Goal: Task Accomplishment & Management: Use online tool/utility

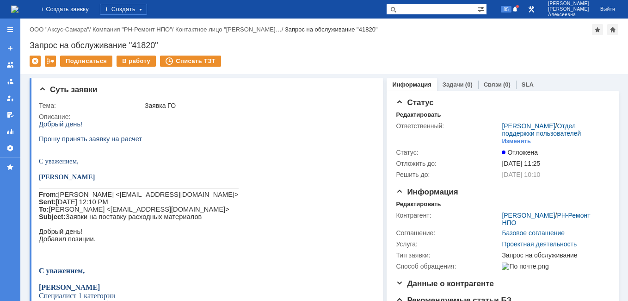
click at [19, 7] on img at bounding box center [14, 9] width 7 height 7
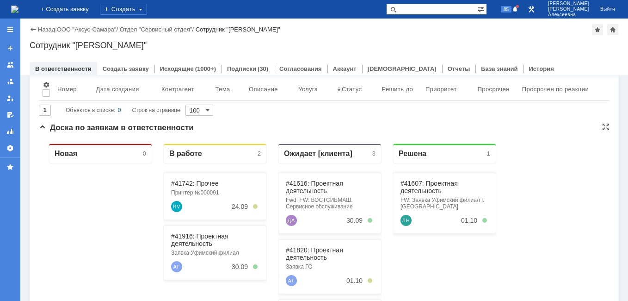
scroll to position [93, 0]
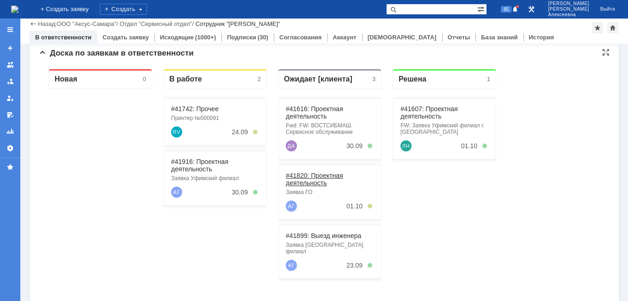
click at [309, 177] on link "#41820: Проектная деятельность" at bounding box center [314, 179] width 57 height 15
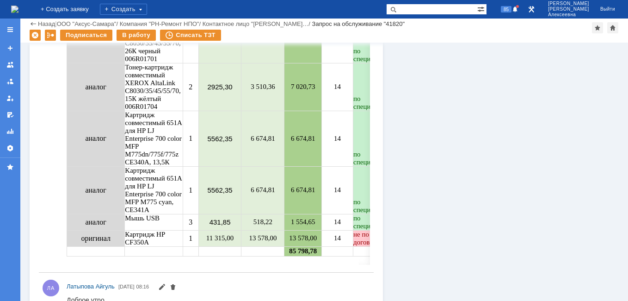
scroll to position [1110, 0]
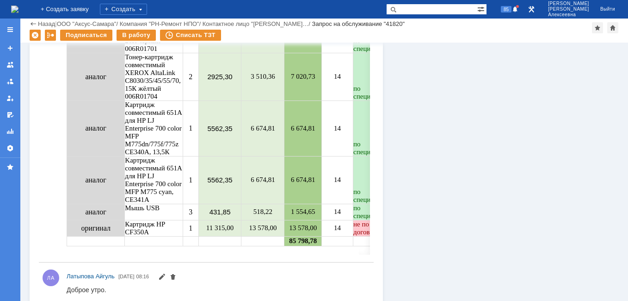
click at [19, 6] on img at bounding box center [14, 9] width 7 height 7
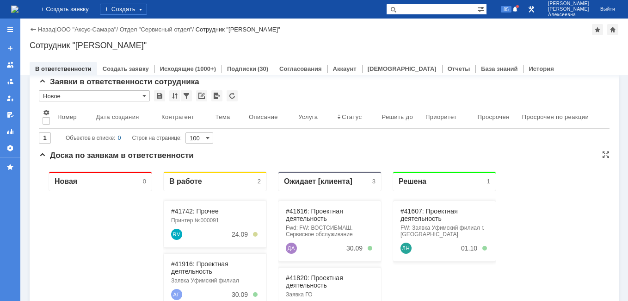
scroll to position [93, 0]
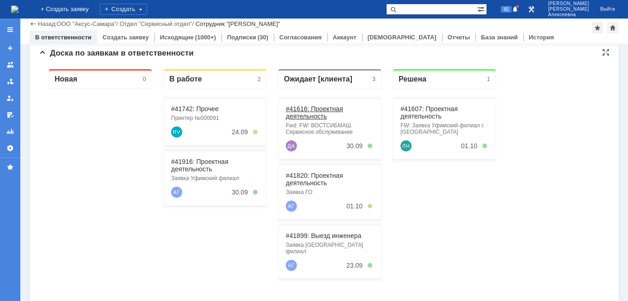
click at [308, 111] on link "#41616: Проектная деятельность" at bounding box center [314, 112] width 57 height 15
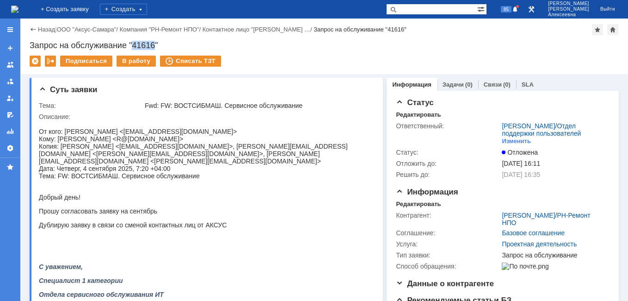
drag, startPoint x: 155, startPoint y: 43, endPoint x: 133, endPoint y: 45, distance: 22.2
click at [133, 45] on div "Запрос на обслуживание "41616"" at bounding box center [324, 45] width 589 height 9
copy div "41616"
click at [37, 26] on div "Назад" at bounding box center [42, 29] width 25 height 7
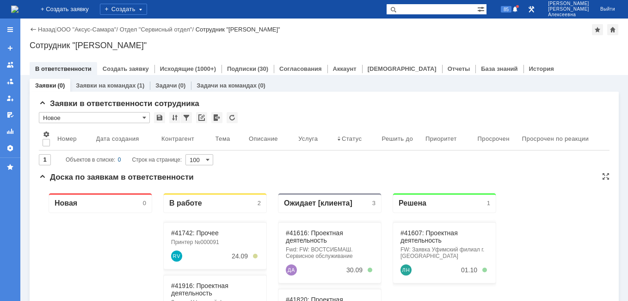
scroll to position [93, 0]
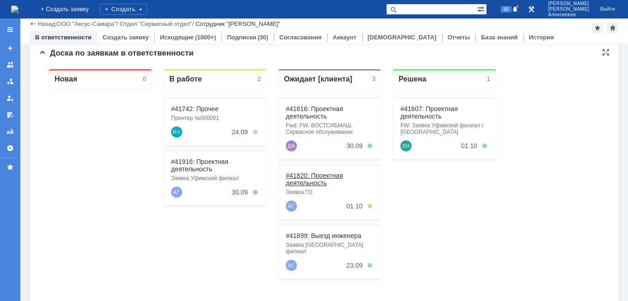
click at [312, 175] on link "#41820: Проектная деятельность" at bounding box center [314, 179] width 57 height 15
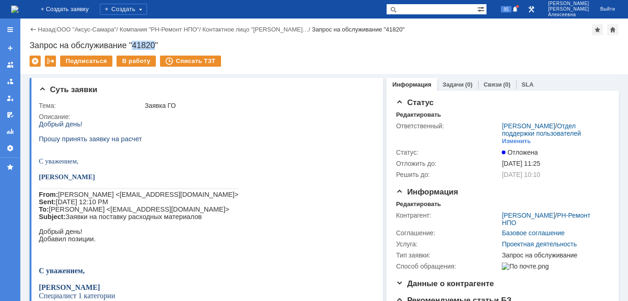
drag, startPoint x: 154, startPoint y: 44, endPoint x: 134, endPoint y: 45, distance: 20.4
click at [134, 45] on div "Запрос на обслуживание "41820"" at bounding box center [324, 45] width 589 height 9
copy div "41820"
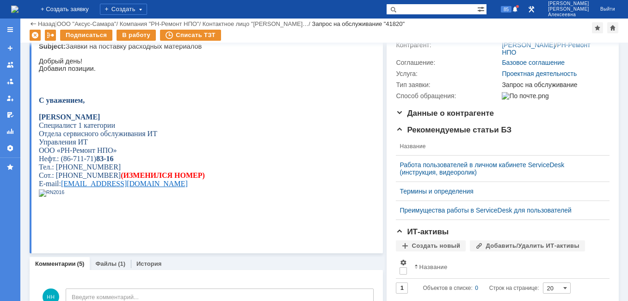
scroll to position [231, 0]
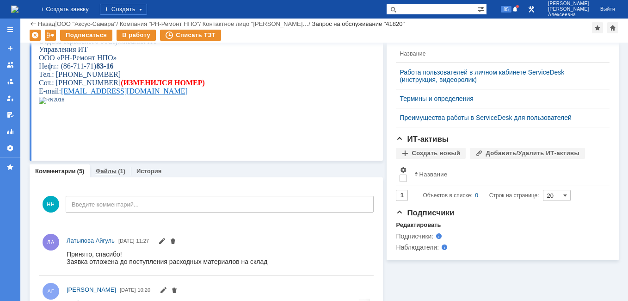
drag, startPoint x: 102, startPoint y: 170, endPoint x: 63, endPoint y: 289, distance: 125.1
click at [102, 170] on link "Файлы" at bounding box center [105, 170] width 21 height 7
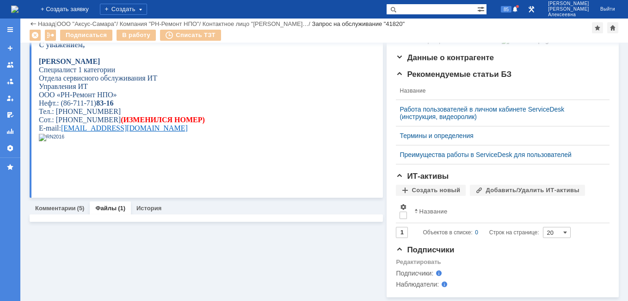
scroll to position [208, 0]
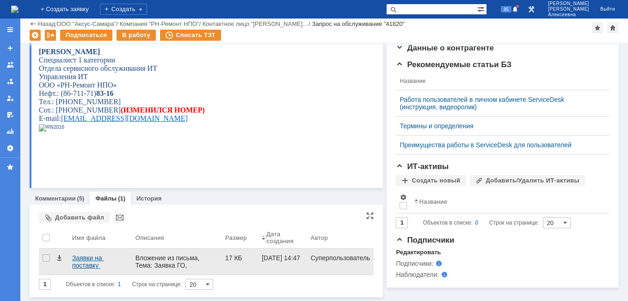
click at [93, 254] on div "Заявки на поставку расходных материалов — копия.docx" at bounding box center [100, 261] width 56 height 15
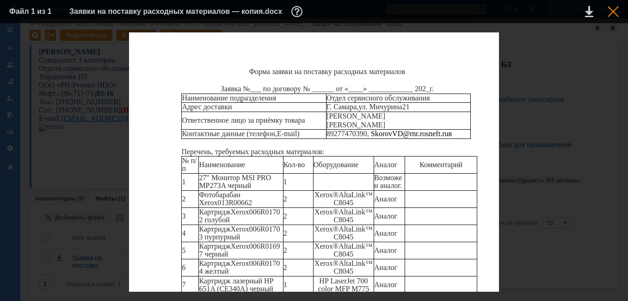
click at [608, 9] on td at bounding box center [605, 12] width 25 height 14
click at [613, 15] on div at bounding box center [613, 11] width 11 height 11
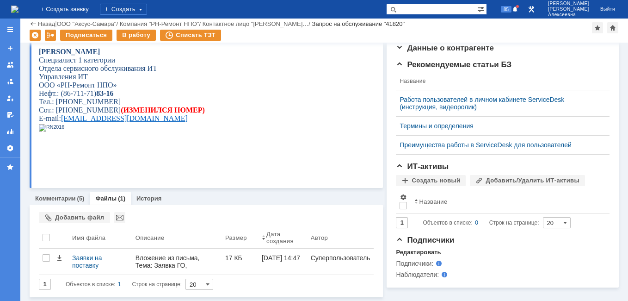
click at [19, 11] on img at bounding box center [14, 9] width 7 height 7
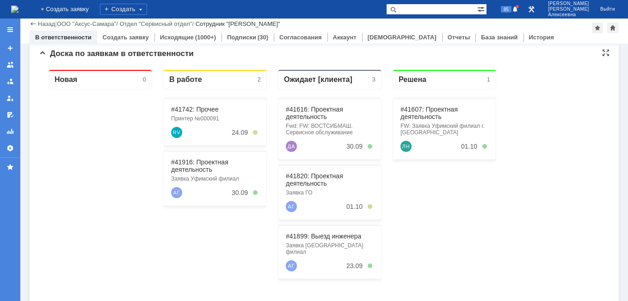
scroll to position [93, 0]
click at [321, 237] on link "#41899: Выезд инженера" at bounding box center [323, 235] width 75 height 7
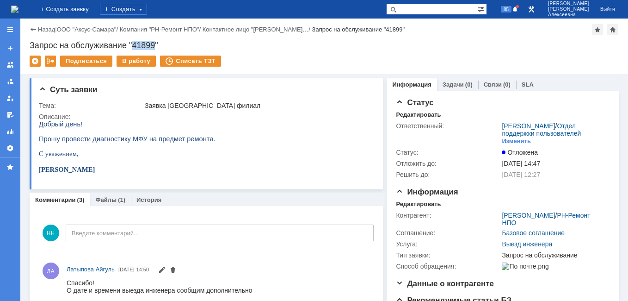
drag, startPoint x: 154, startPoint y: 45, endPoint x: 133, endPoint y: 43, distance: 20.9
click at [133, 43] on div "Запрос на обслуживание "41899"" at bounding box center [324, 45] width 589 height 9
copy div "41899"
click at [19, 7] on img at bounding box center [14, 9] width 7 height 7
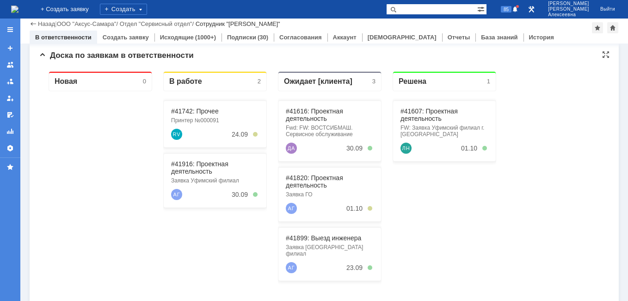
scroll to position [93, 0]
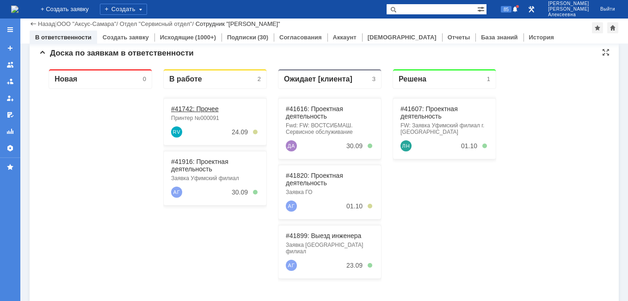
click at [197, 107] on link "#41742: Прочее" at bounding box center [195, 108] width 48 height 7
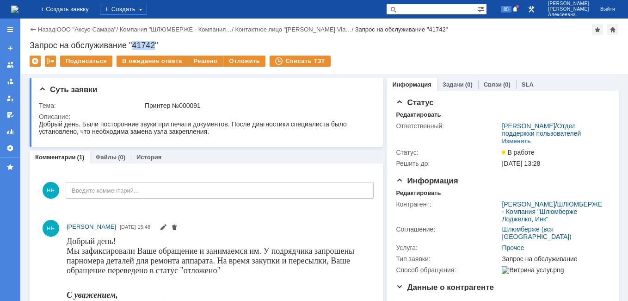
drag, startPoint x: 157, startPoint y: 44, endPoint x: 134, endPoint y: 46, distance: 22.8
click at [134, 46] on div "Запрос на обслуживание "41742"" at bounding box center [324, 45] width 589 height 9
copy div "41742"
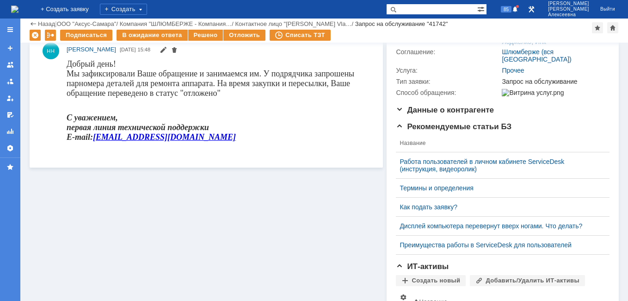
scroll to position [93, 0]
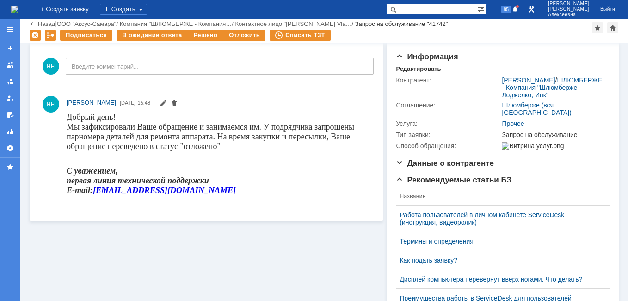
click at [19, 6] on img at bounding box center [14, 9] width 7 height 7
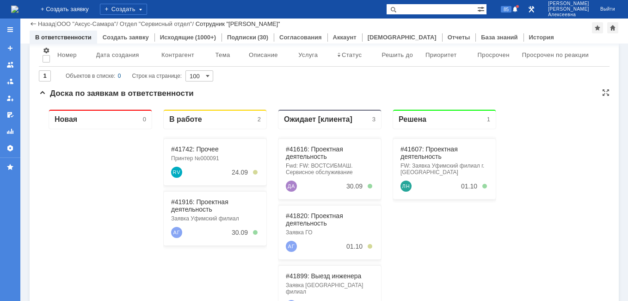
scroll to position [93, 0]
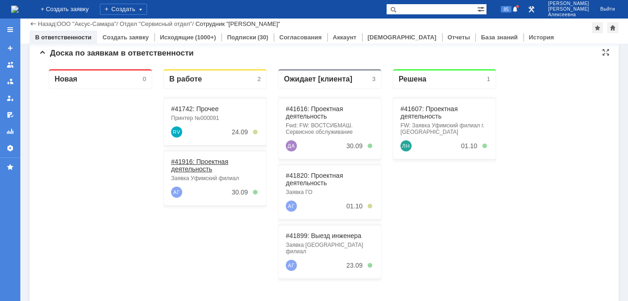
click at [190, 161] on link "#41916: Проектная деятельность" at bounding box center [199, 165] width 57 height 15
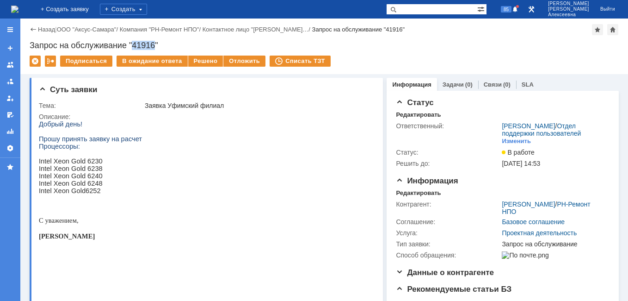
drag, startPoint x: 155, startPoint y: 47, endPoint x: 132, endPoint y: 47, distance: 23.6
click at [132, 47] on div "Запрос на обслуживание "41916"" at bounding box center [324, 45] width 589 height 9
copy div "41916"
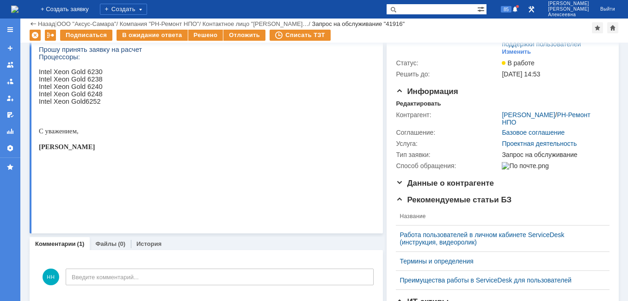
scroll to position [46, 0]
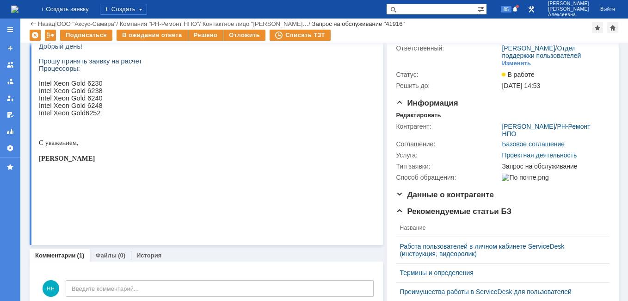
click at [19, 6] on img at bounding box center [14, 9] width 7 height 7
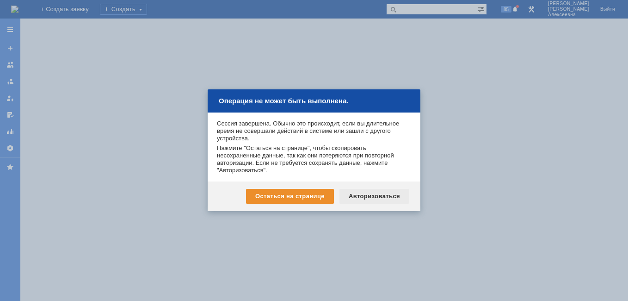
click at [365, 197] on div "Авторизоваться" at bounding box center [374, 196] width 70 height 15
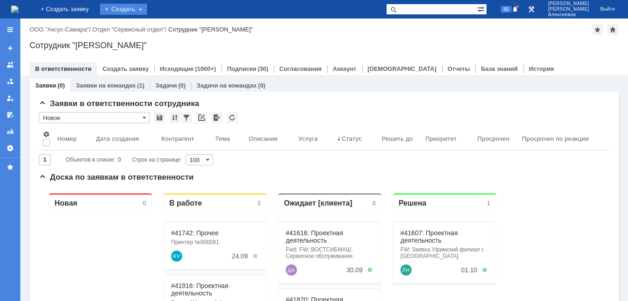
click at [145, 12] on div "Создать" at bounding box center [123, 9] width 47 height 11
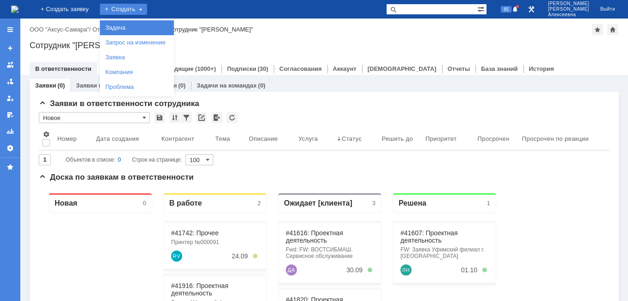
click at [146, 31] on link "Задача" at bounding box center [137, 27] width 70 height 11
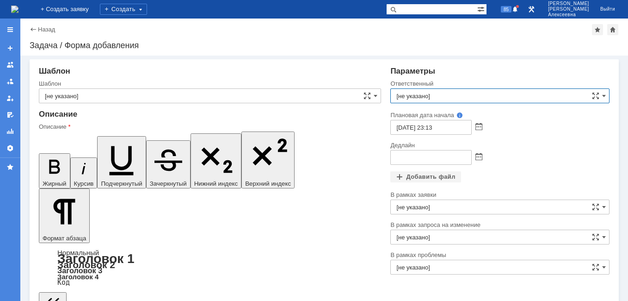
click at [405, 97] on input "[не указано]" at bounding box center [499, 95] width 219 height 15
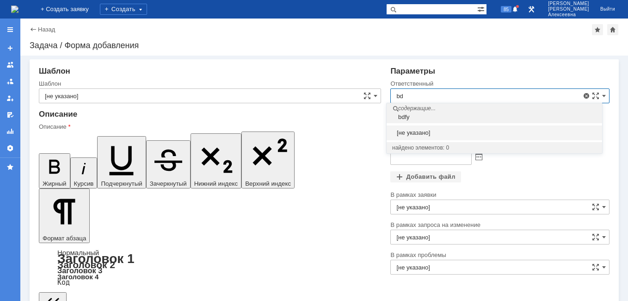
type input "b"
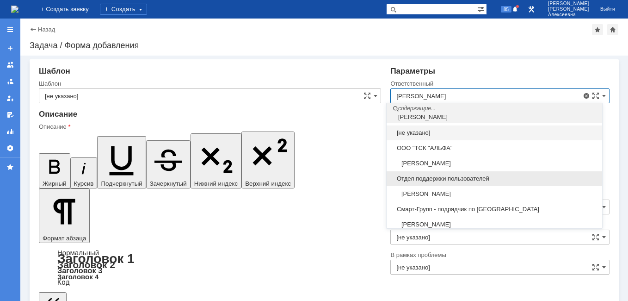
scroll to position [47, 0]
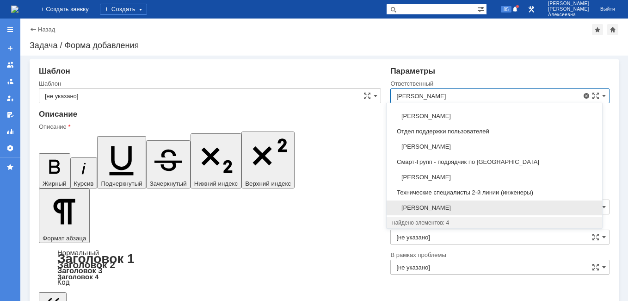
click at [427, 206] on span "[PERSON_NAME]" at bounding box center [494, 207] width 204 height 7
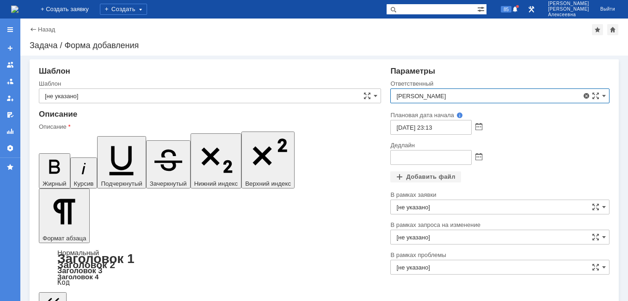
type input "[PERSON_NAME]"
click at [479, 158] on div at bounding box center [499, 157] width 219 height 15
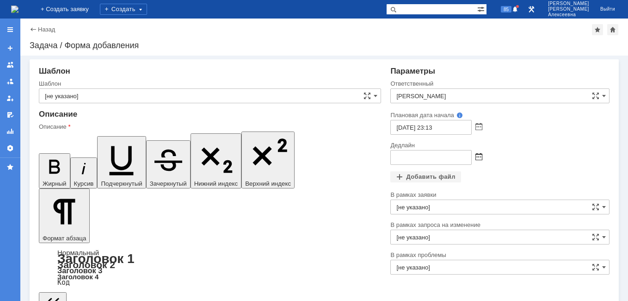
click at [475, 158] on span at bounding box center [478, 157] width 7 height 7
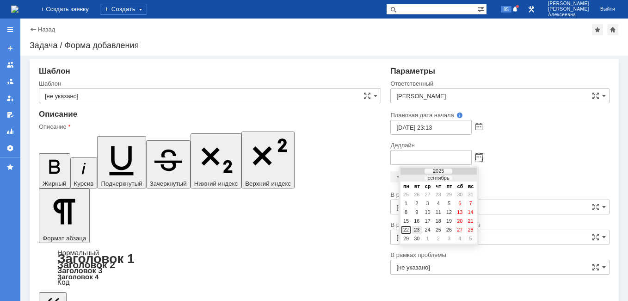
click at [418, 231] on div "23" at bounding box center [416, 230] width 9 height 8
type input "[DATE] 23:13"
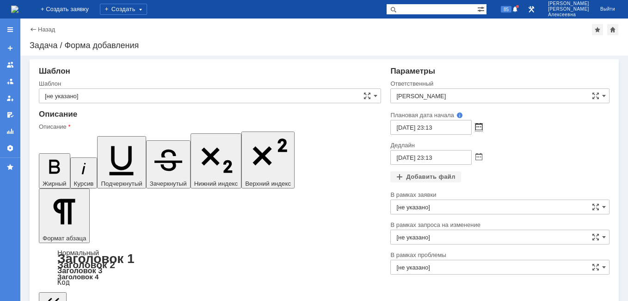
click at [475, 128] on span at bounding box center [478, 126] width 7 height 7
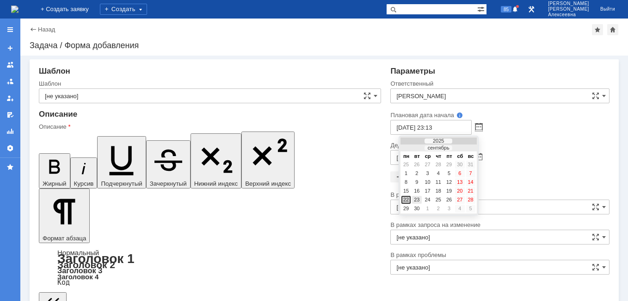
click at [415, 200] on div "23" at bounding box center [416, 200] width 9 height 8
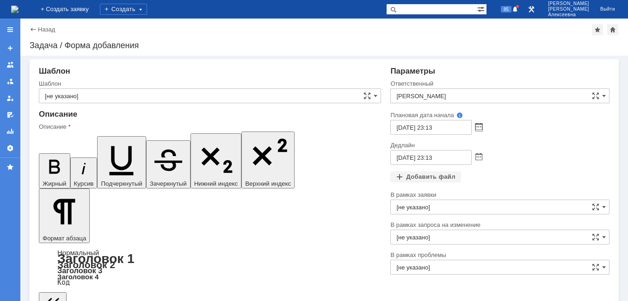
click at [430, 128] on input "[DATE] 23:13" at bounding box center [430, 127] width 81 height 15
click at [439, 129] on input "[DATE] 09:13" at bounding box center [430, 127] width 81 height 15
type input "[DATE] 09:00"
click at [430, 160] on input "[DATE] 23:13" at bounding box center [430, 157] width 81 height 15
click at [446, 160] on input "[DATE] 16:13" at bounding box center [430, 157] width 81 height 15
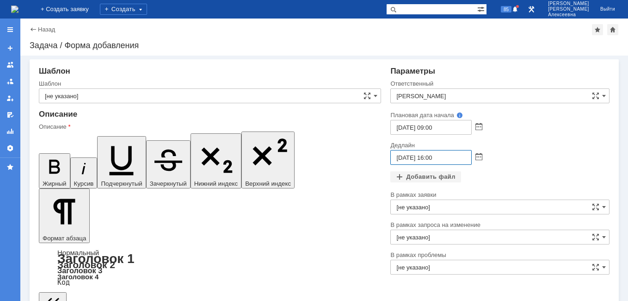
type input "[DATE] 16:00"
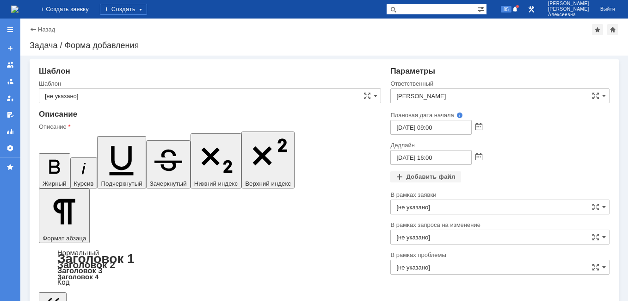
drag, startPoint x: 238, startPoint y: 2349, endPoint x: 50, endPoint y: 2350, distance: 187.8
click at [43, 154] on icon "button" at bounding box center [55, 166] width 24 height 24
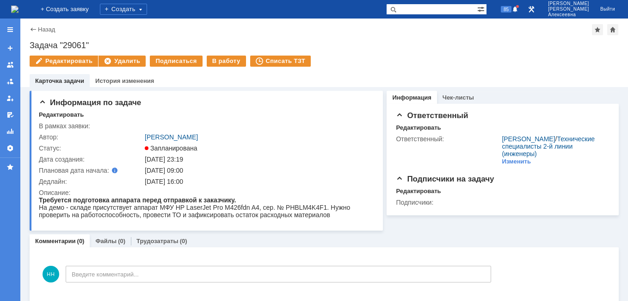
click at [19, 8] on img at bounding box center [14, 9] width 7 height 7
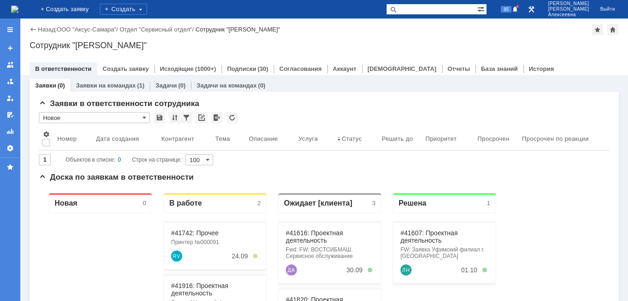
click at [433, 8] on input "text" at bounding box center [431, 9] width 91 height 11
paste input "28936"
type input "28936"
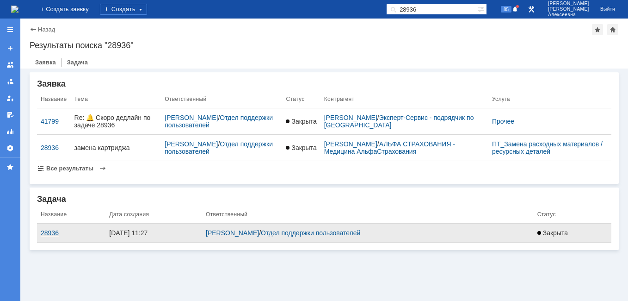
click at [51, 235] on div "28936" at bounding box center [71, 232] width 61 height 7
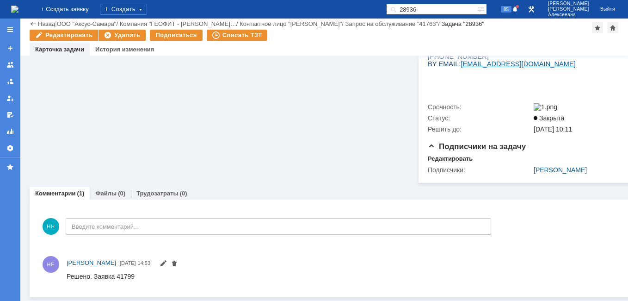
scroll to position [597, 0]
click at [106, 190] on link "Файлы" at bounding box center [105, 193] width 21 height 7
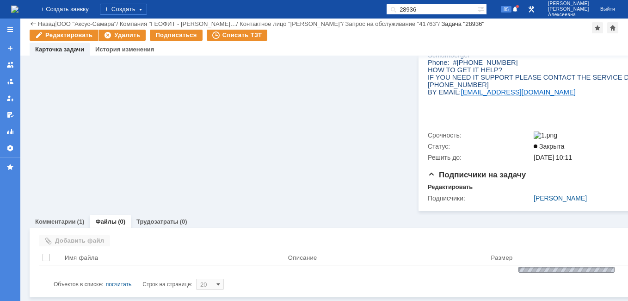
scroll to position [559, 0]
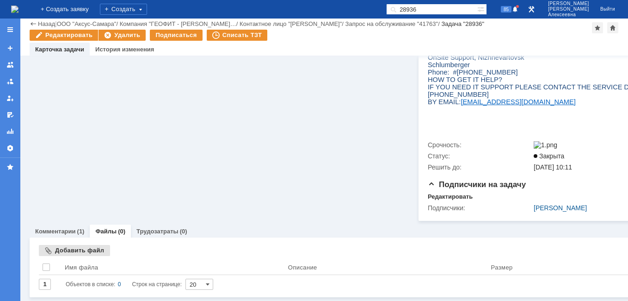
click at [68, 245] on div "Добавить файл" at bounding box center [74, 250] width 71 height 11
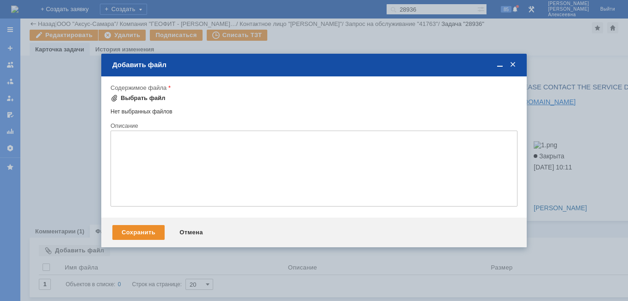
click at [141, 97] on div "Выбрать файл" at bounding box center [143, 97] width 45 height 7
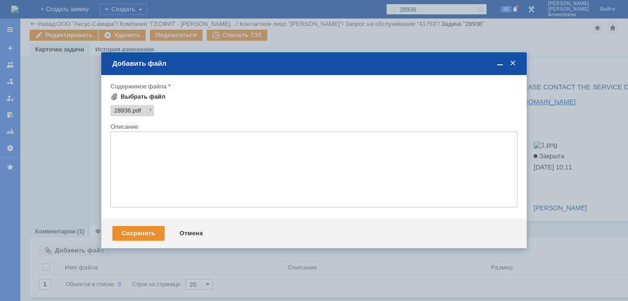
scroll to position [0, 0]
click at [144, 232] on div "Сохранить" at bounding box center [138, 233] width 52 height 15
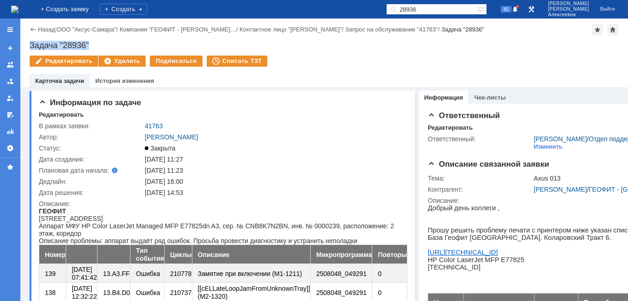
drag, startPoint x: 101, startPoint y: 43, endPoint x: 29, endPoint y: 42, distance: 72.6
click at [29, 42] on div "Назад | ООО "Аксус-Самара" / Компания "ГЕОФИТ - [PERSON_NAME]… / Контактное лиц…" at bounding box center [324, 53] width 608 height 68
copy div "Задача "28936""
